Goal: Task Accomplishment & Management: Use online tool/utility

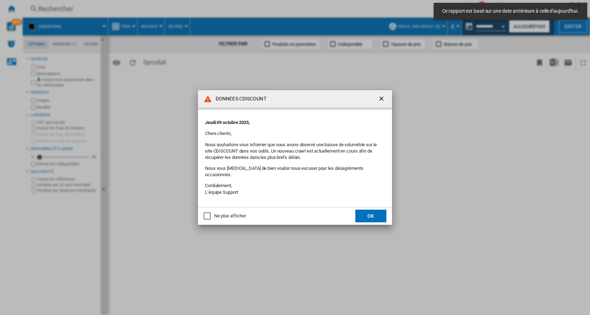
click at [377, 210] on button "OK" at bounding box center [370, 216] width 31 height 13
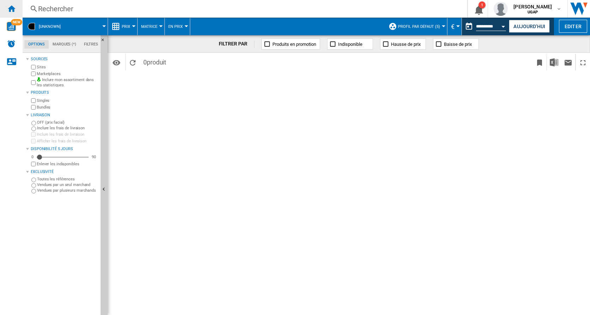
click at [16, 6] on div "Accueil" at bounding box center [11, 9] width 23 height 18
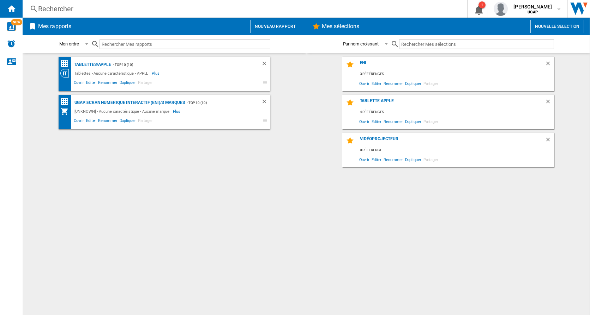
click at [62, 11] on div "Rechercher" at bounding box center [243, 9] width 411 height 10
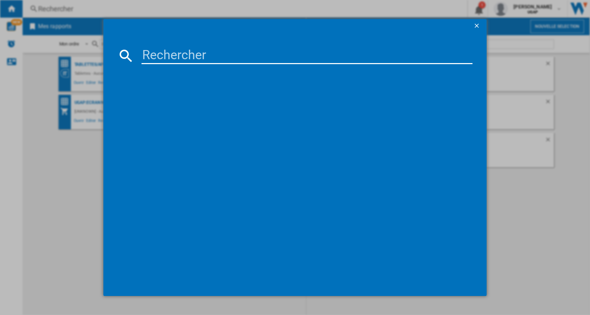
click at [526, 205] on div at bounding box center [295, 157] width 590 height 315
click at [478, 22] on ng-md-icon "getI18NText('BUTTONS.CLOSE_DIALOG')" at bounding box center [477, 26] width 8 height 8
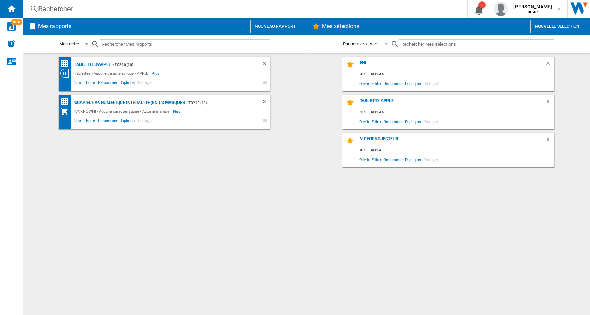
click at [53, 27] on h2 "Mes rapports" at bounding box center [55, 26] width 36 height 13
click at [265, 26] on button "Nouveau rapport" at bounding box center [275, 26] width 50 height 13
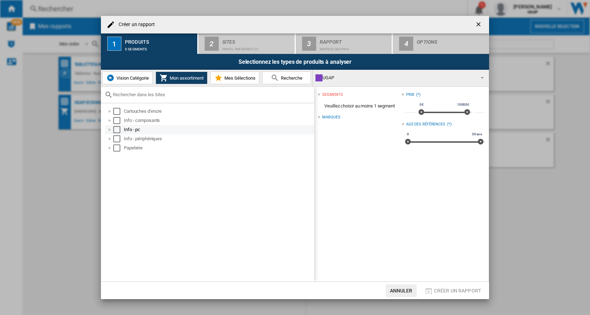
click at [110, 132] on div at bounding box center [109, 129] width 7 height 7
click at [116, 139] on div at bounding box center [117, 138] width 7 height 7
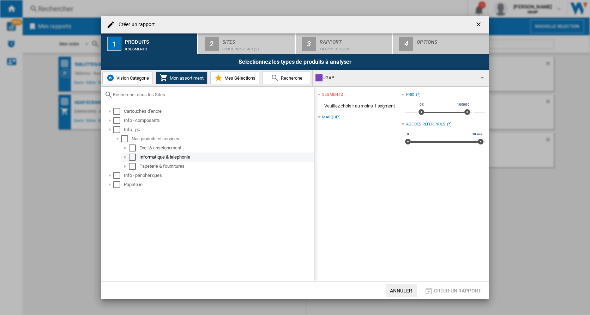
click at [125, 157] on div at bounding box center [125, 157] width 7 height 7
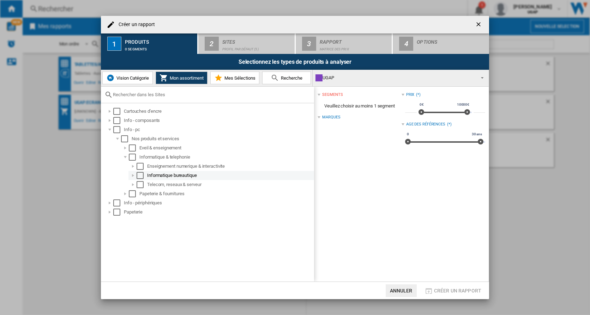
click at [134, 176] on div at bounding box center [132, 175] width 7 height 7
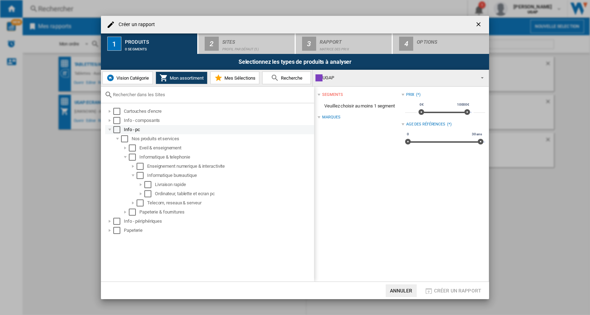
click at [110, 129] on div at bounding box center [109, 129] width 7 height 7
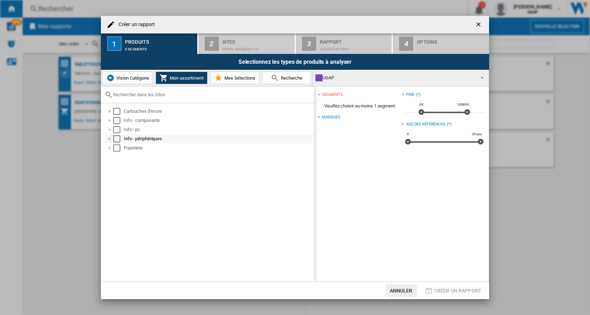
click at [109, 140] on div at bounding box center [109, 138] width 7 height 7
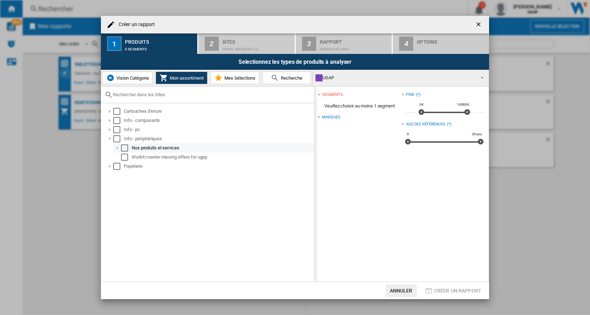
click at [116, 146] on div at bounding box center [117, 148] width 7 height 7
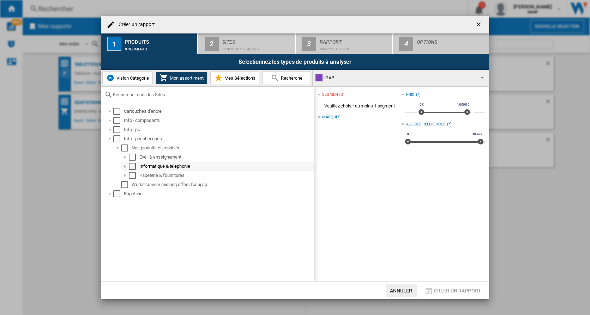
click at [124, 169] on div at bounding box center [125, 166] width 7 height 7
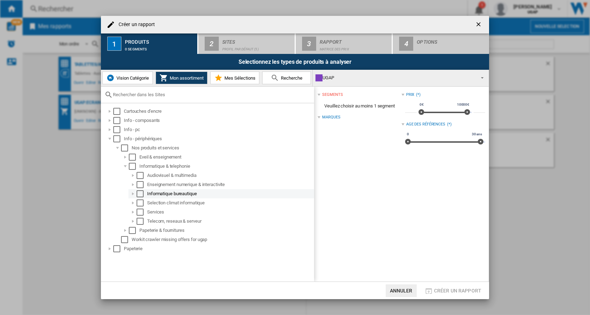
click at [134, 194] on div at bounding box center [132, 193] width 7 height 7
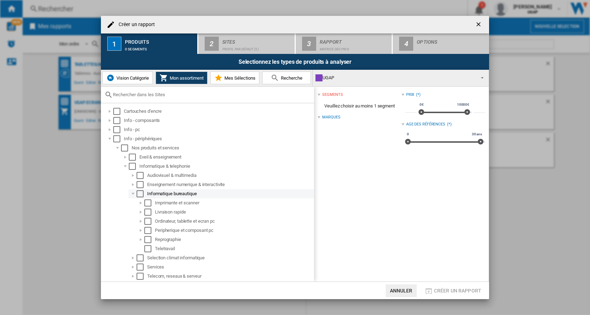
click at [134, 194] on div at bounding box center [132, 193] width 7 height 7
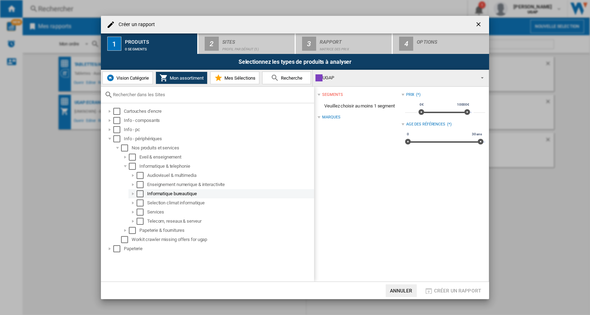
click at [134, 194] on div at bounding box center [132, 193] width 7 height 7
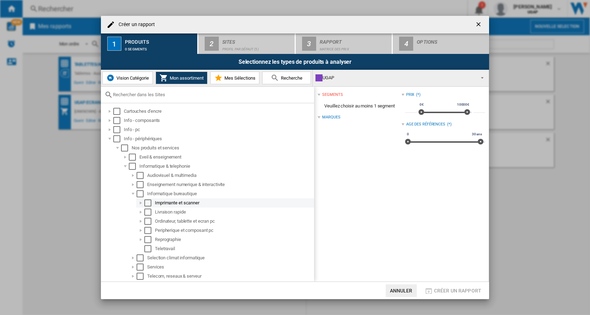
click at [140, 203] on div at bounding box center [140, 203] width 7 height 7
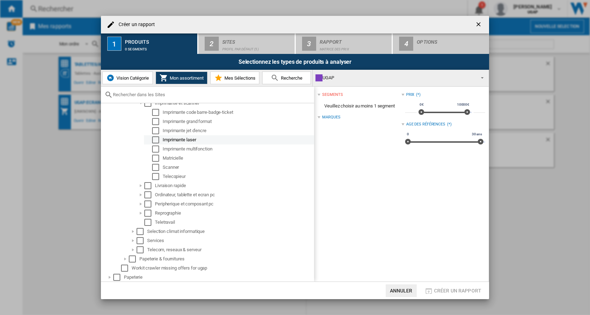
scroll to position [65, 0]
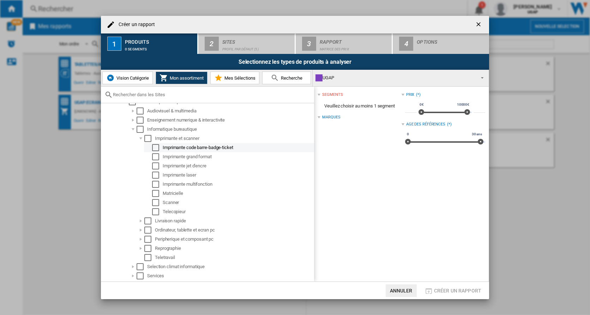
click at [155, 149] on div "Select" at bounding box center [155, 147] width 7 height 7
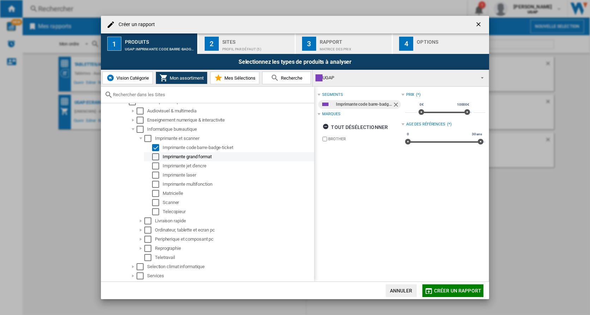
click at [156, 156] on div "Select" at bounding box center [155, 156] width 7 height 7
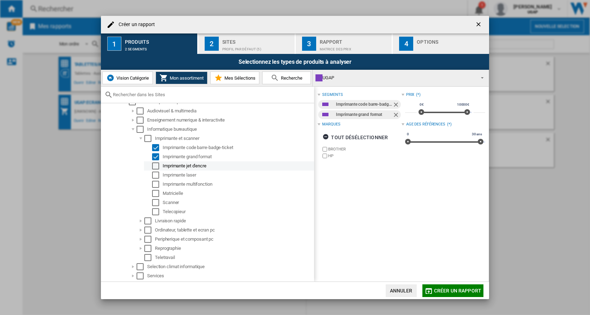
click at [156, 169] on div "Select" at bounding box center [155, 166] width 7 height 7
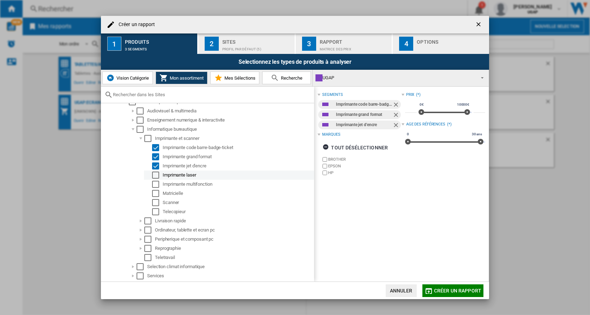
click at [156, 177] on div "Select" at bounding box center [155, 175] width 7 height 7
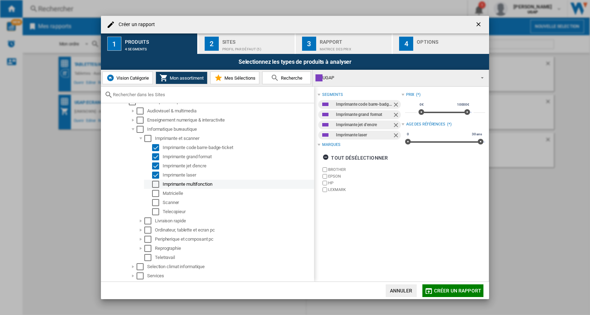
click at [157, 186] on div "Select" at bounding box center [155, 184] width 7 height 7
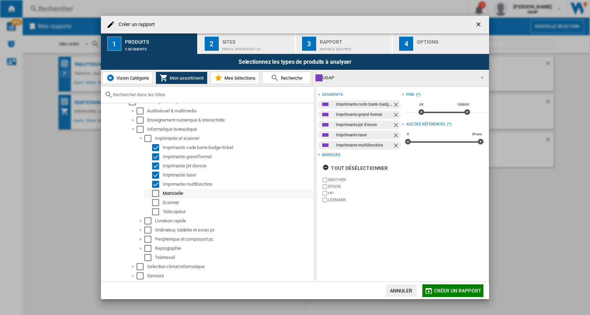
click at [156, 195] on div "Select" at bounding box center [155, 193] width 7 height 7
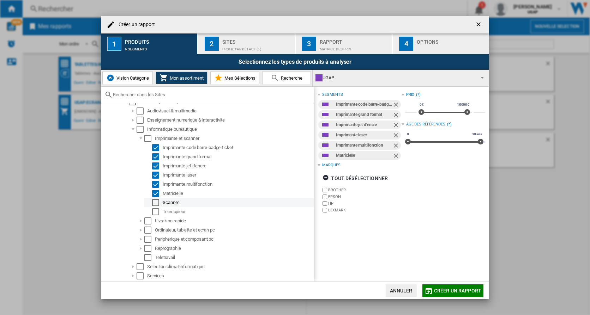
click at [155, 204] on div "Select" at bounding box center [155, 202] width 7 height 7
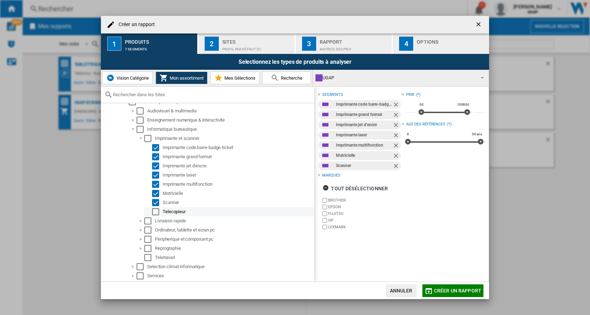
click at [154, 211] on div "Select" at bounding box center [155, 211] width 7 height 7
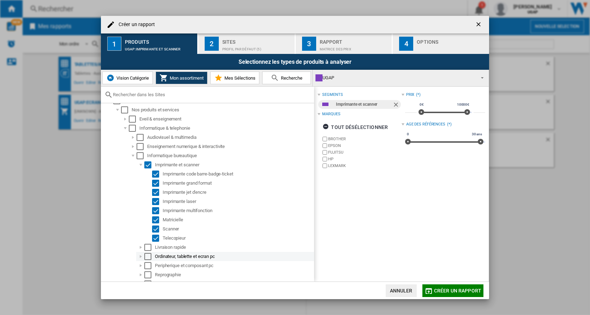
scroll to position [0, 0]
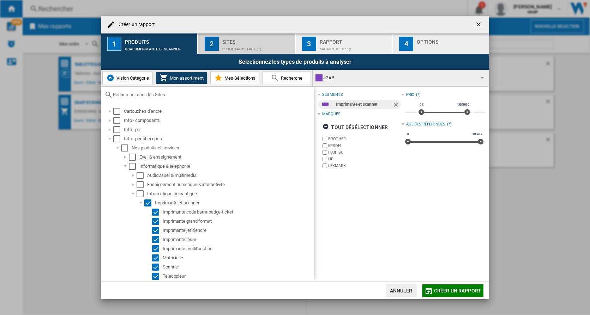
click at [230, 42] on div "Sites" at bounding box center [256, 39] width 69 height 7
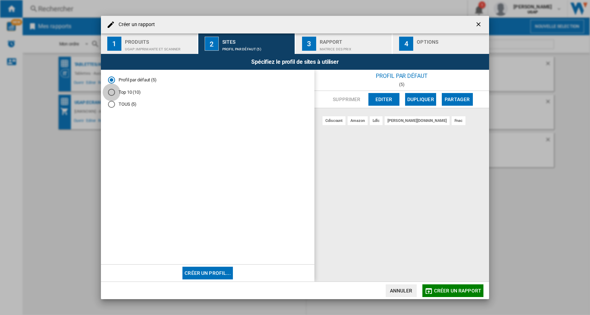
click at [111, 90] on div "Top 10 (10)" at bounding box center [111, 92] width 7 height 7
click at [109, 81] on div "Profil par défaut (5)" at bounding box center [111, 80] width 7 height 7
click at [111, 91] on div "Top 10 (10)" at bounding box center [111, 92] width 7 height 7
click at [322, 48] on div "Matrice des prix" at bounding box center [354, 47] width 69 height 7
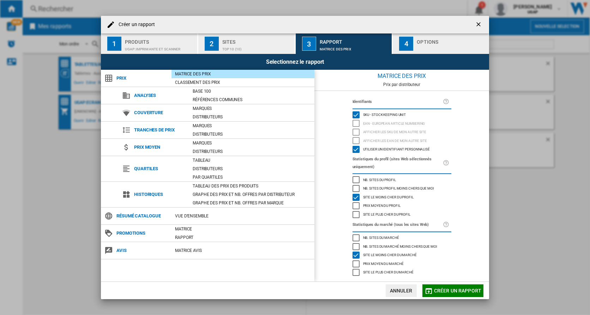
click at [463, 291] on span "Créer un rapport" at bounding box center [457, 291] width 47 height 6
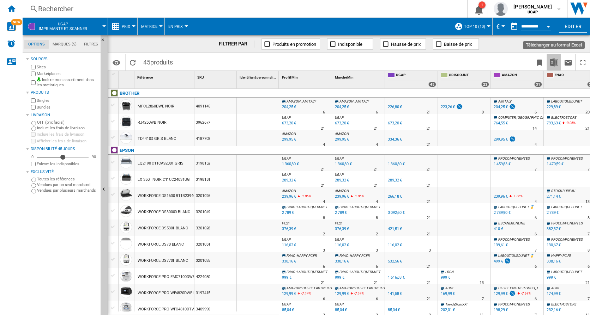
click at [553, 61] on img "Télécharger au format Excel" at bounding box center [554, 62] width 8 height 8
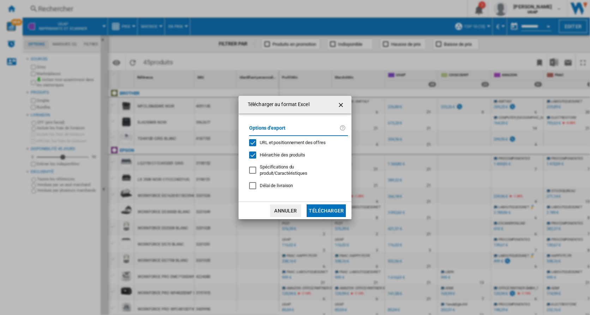
click at [324, 210] on button "Télécharger" at bounding box center [325, 211] width 39 height 13
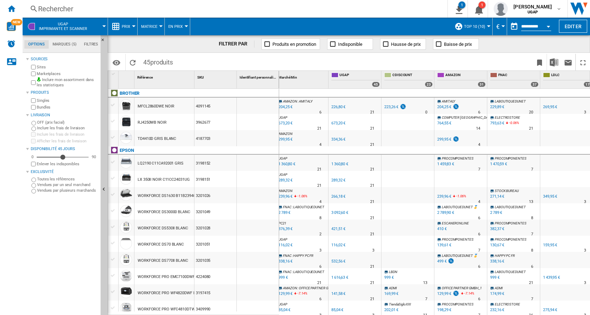
drag, startPoint x: 450, startPoint y: 311, endPoint x: 432, endPoint y: 313, distance: 17.7
click at [432, 313] on div "AMAZON : AMITALY -9.9 % 204,25 € % N/A 6 AMAZON : AMITALY AMAZON : AMITALY -9.9…" at bounding box center [434, 202] width 311 height 227
